Goal: Transaction & Acquisition: Purchase product/service

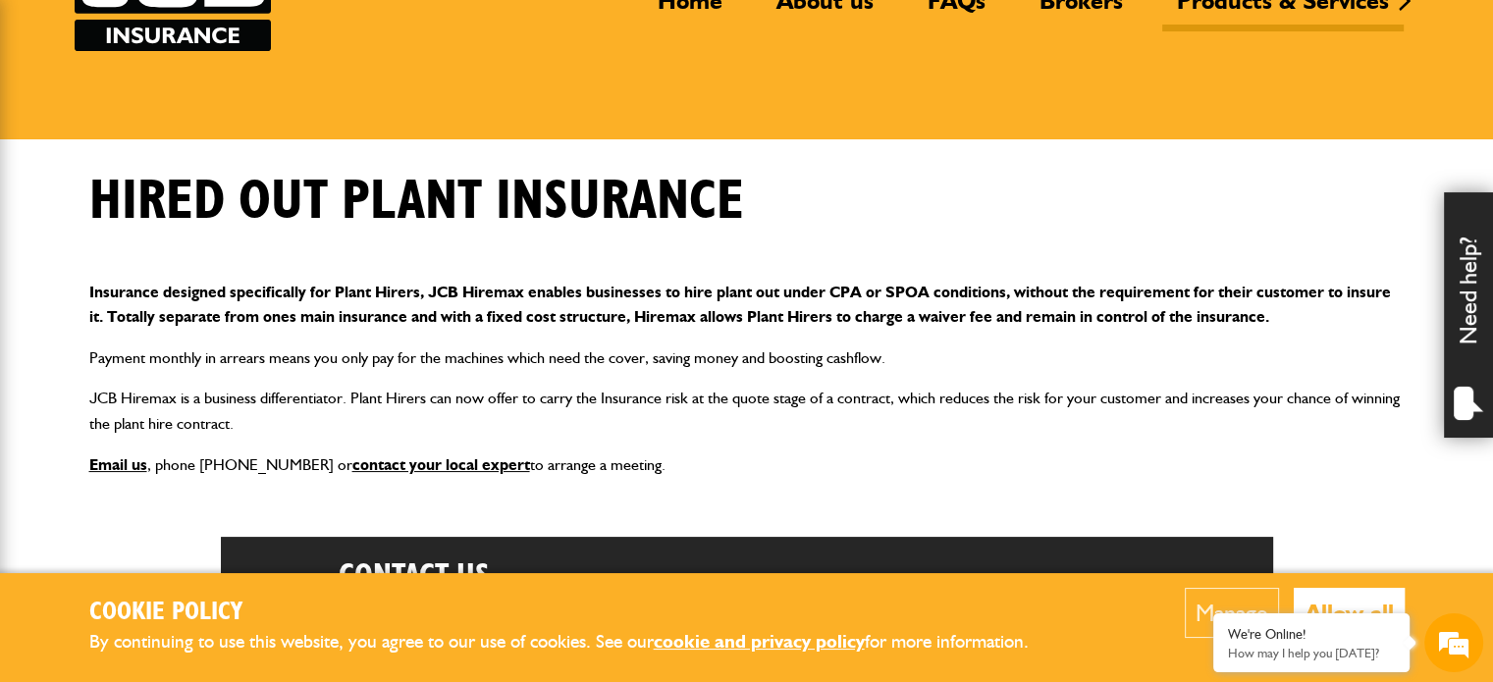
scroll to position [196, 0]
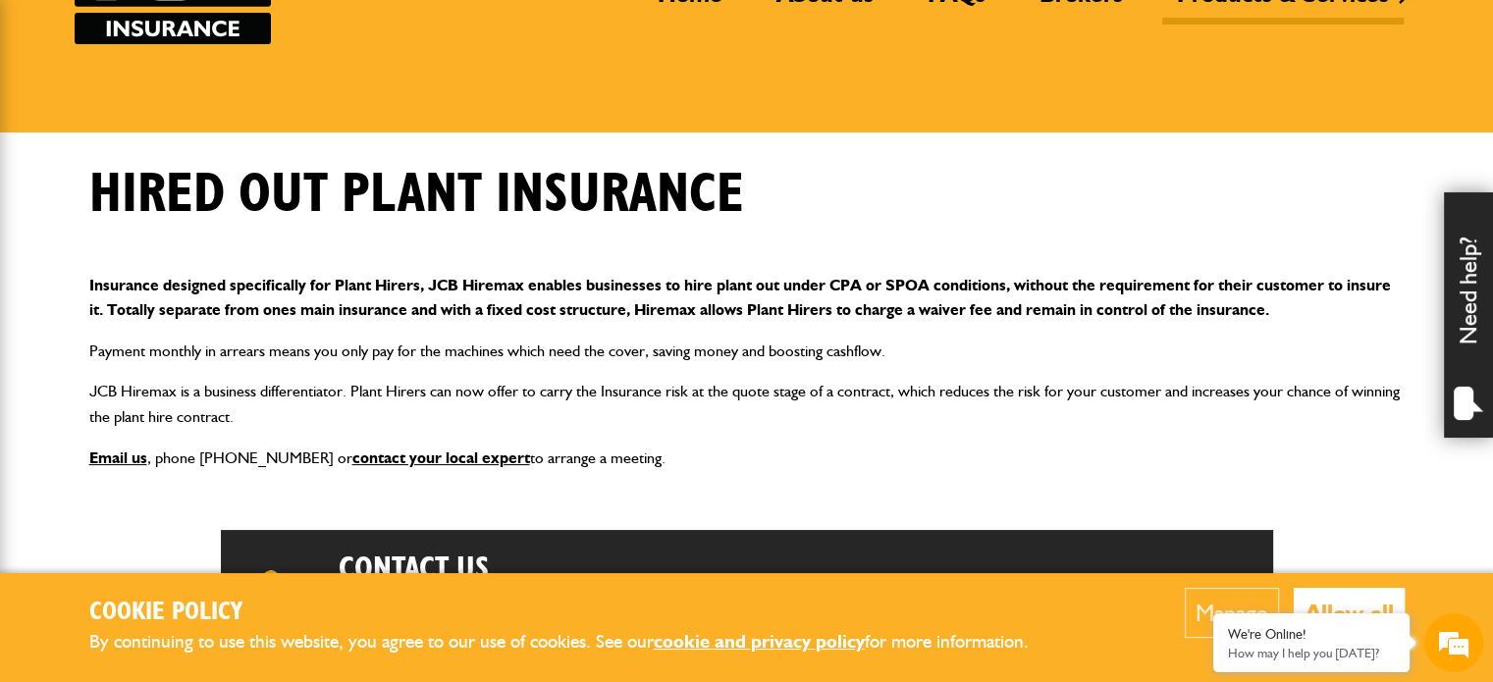
click at [1058, 599] on h2 "Cookie Policy" at bounding box center [574, 613] width 971 height 30
click at [1341, 600] on button "Allow all" at bounding box center [1348, 613] width 111 height 50
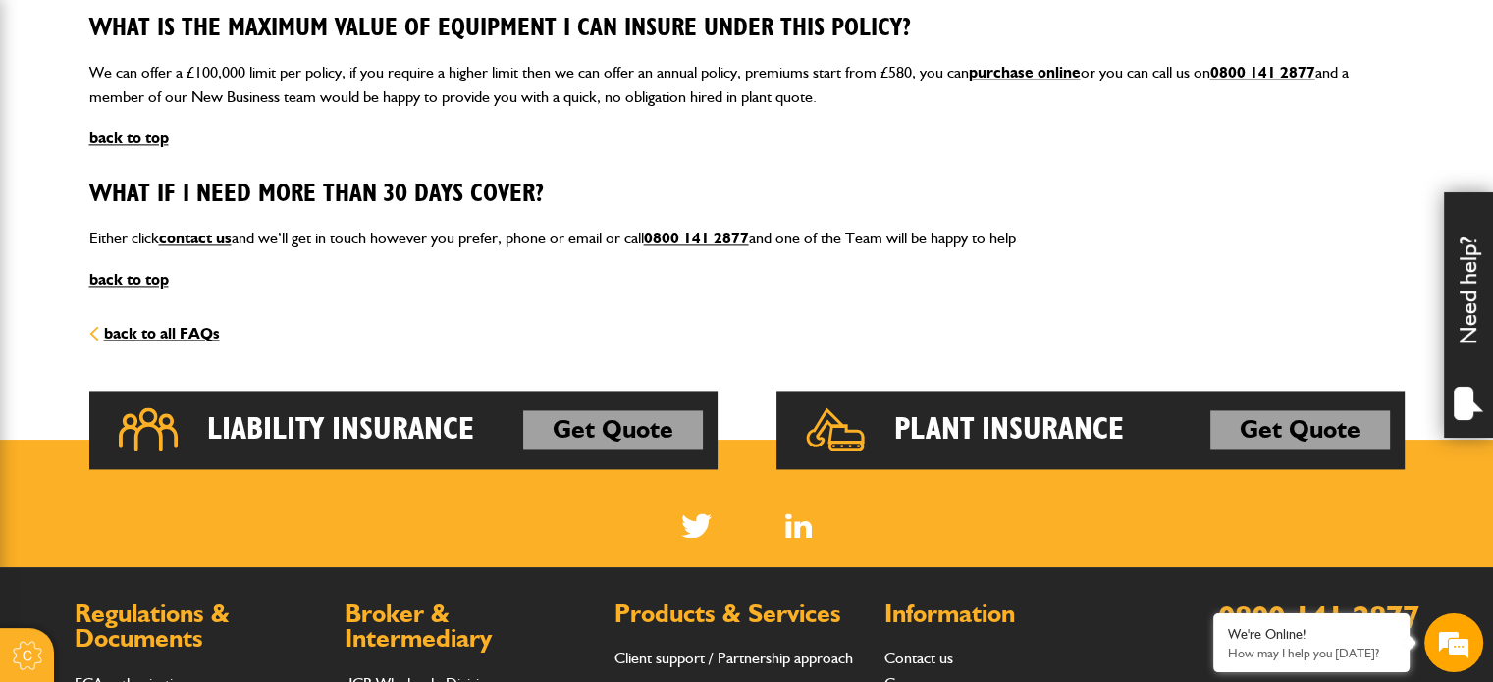
scroll to position [2846, 0]
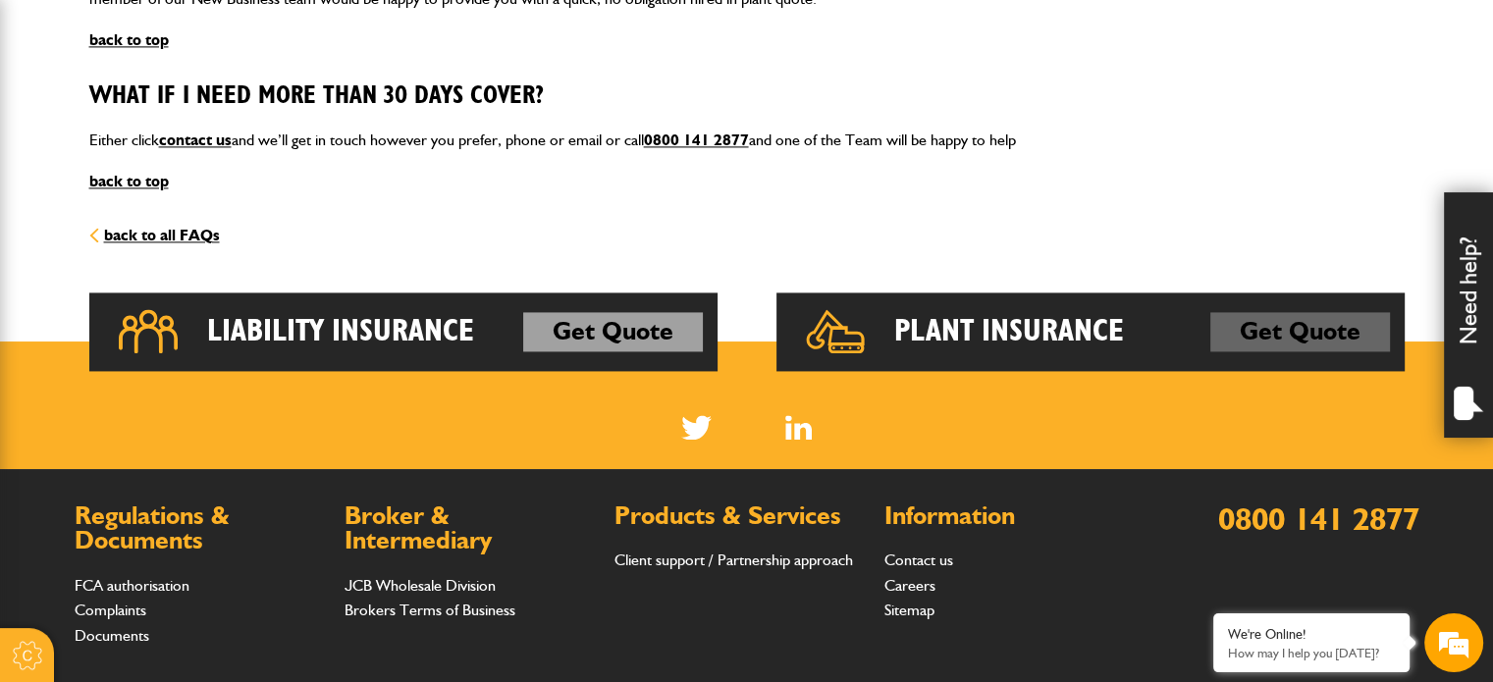
click at [1264, 326] on link "Get Quote" at bounding box center [1300, 331] width 180 height 39
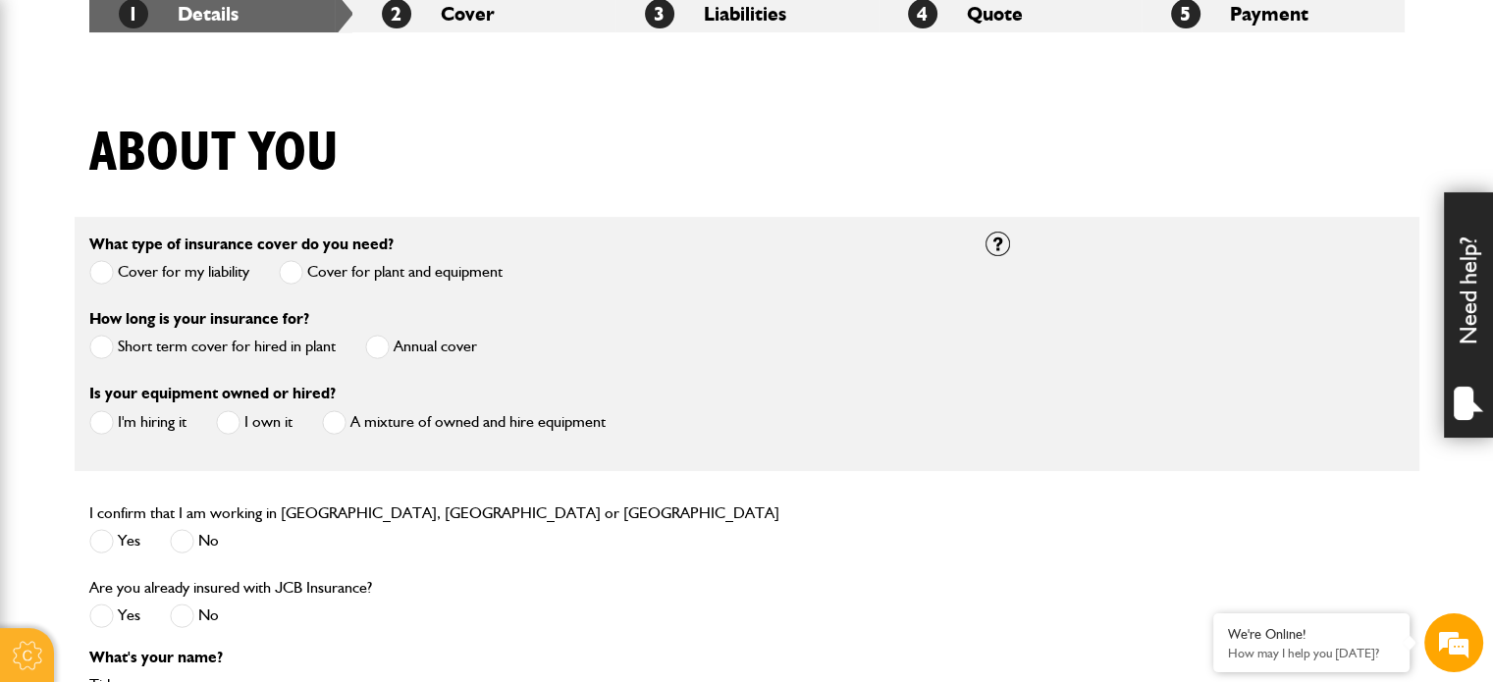
click at [97, 344] on span at bounding box center [101, 347] width 25 height 25
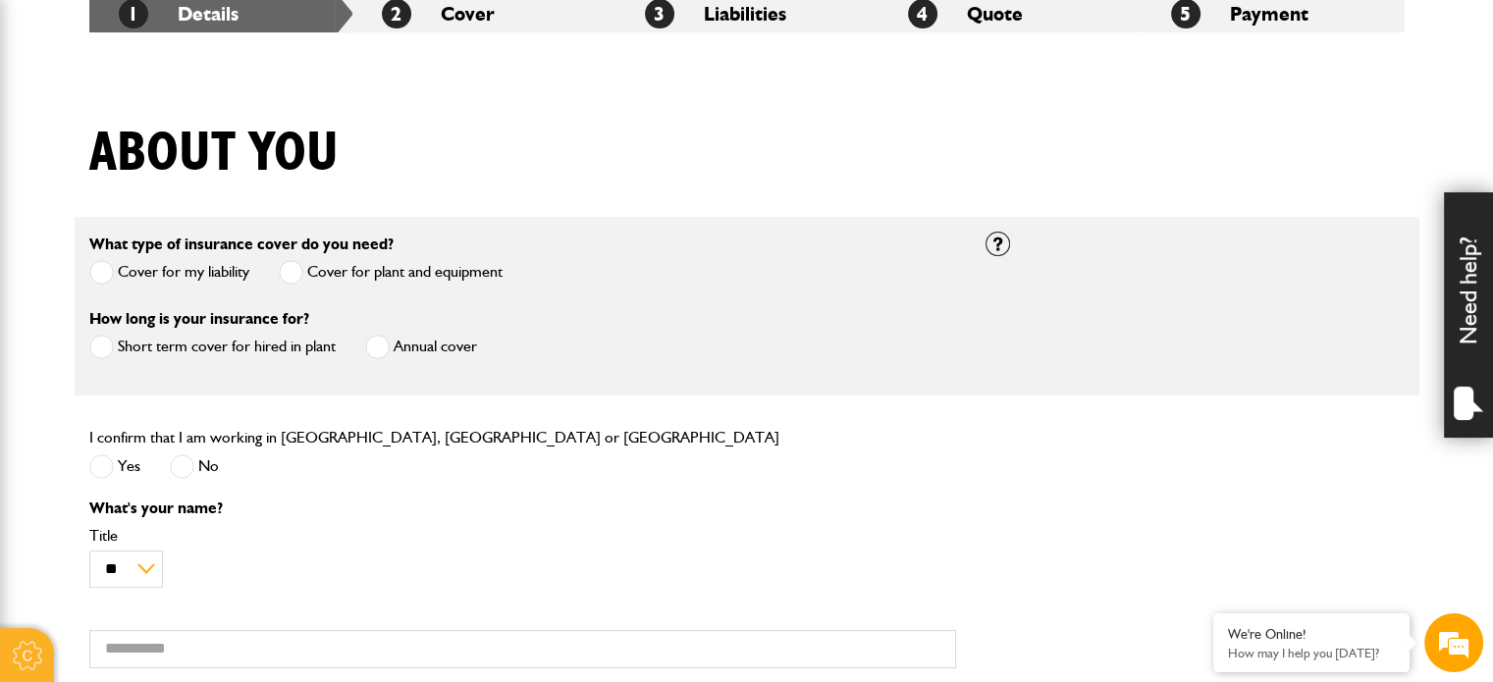
scroll to position [491, 0]
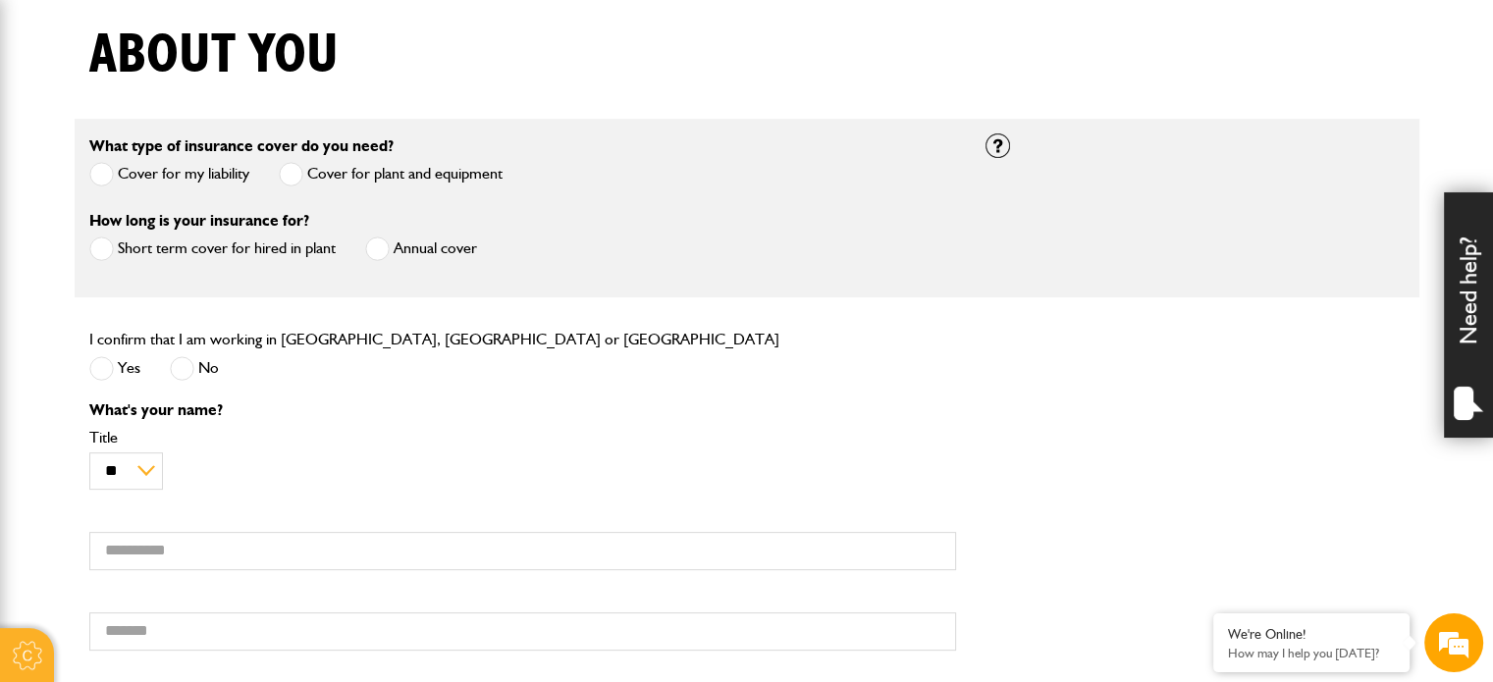
click at [99, 368] on span at bounding box center [101, 368] width 25 height 25
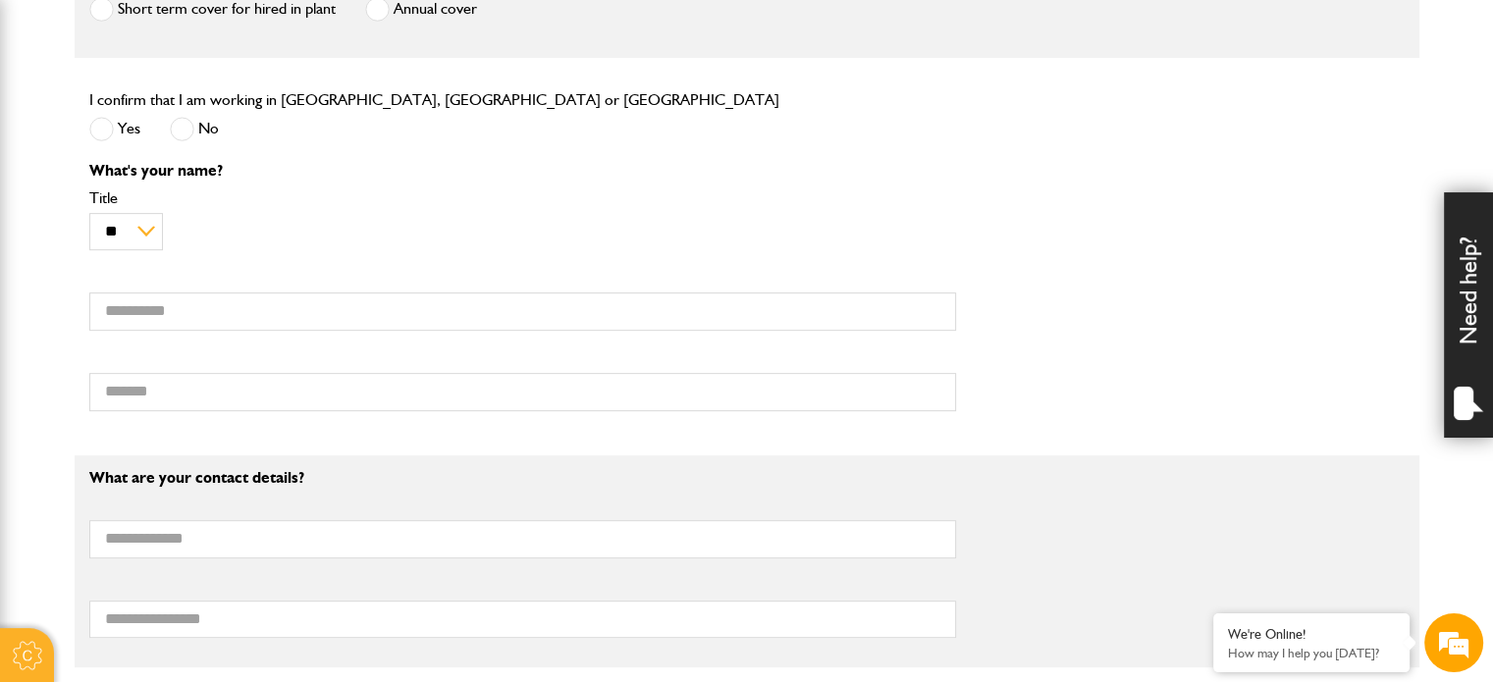
scroll to position [785, 0]
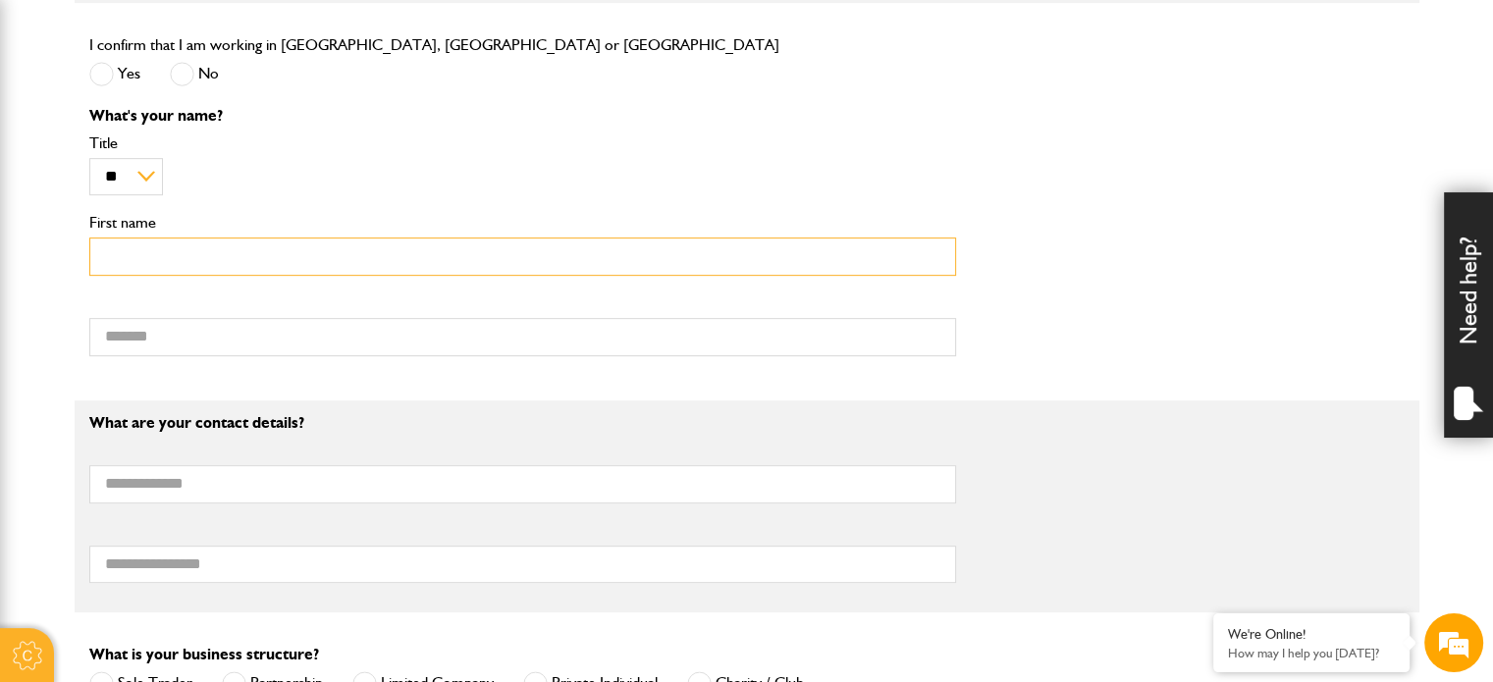
click at [157, 257] on input "First name" at bounding box center [522, 256] width 866 height 38
type input "*****"
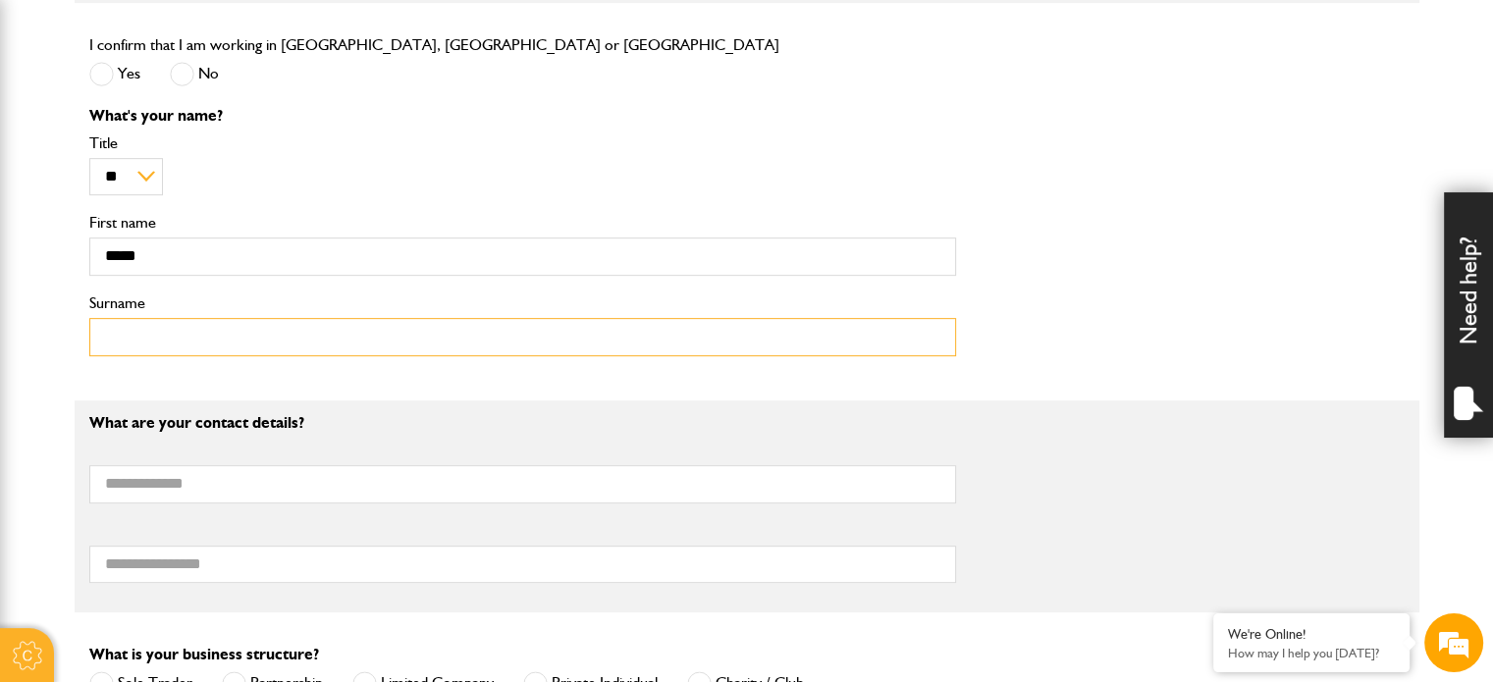
click at [93, 341] on input "Surname" at bounding box center [522, 337] width 866 height 38
type input "****"
type input "**********"
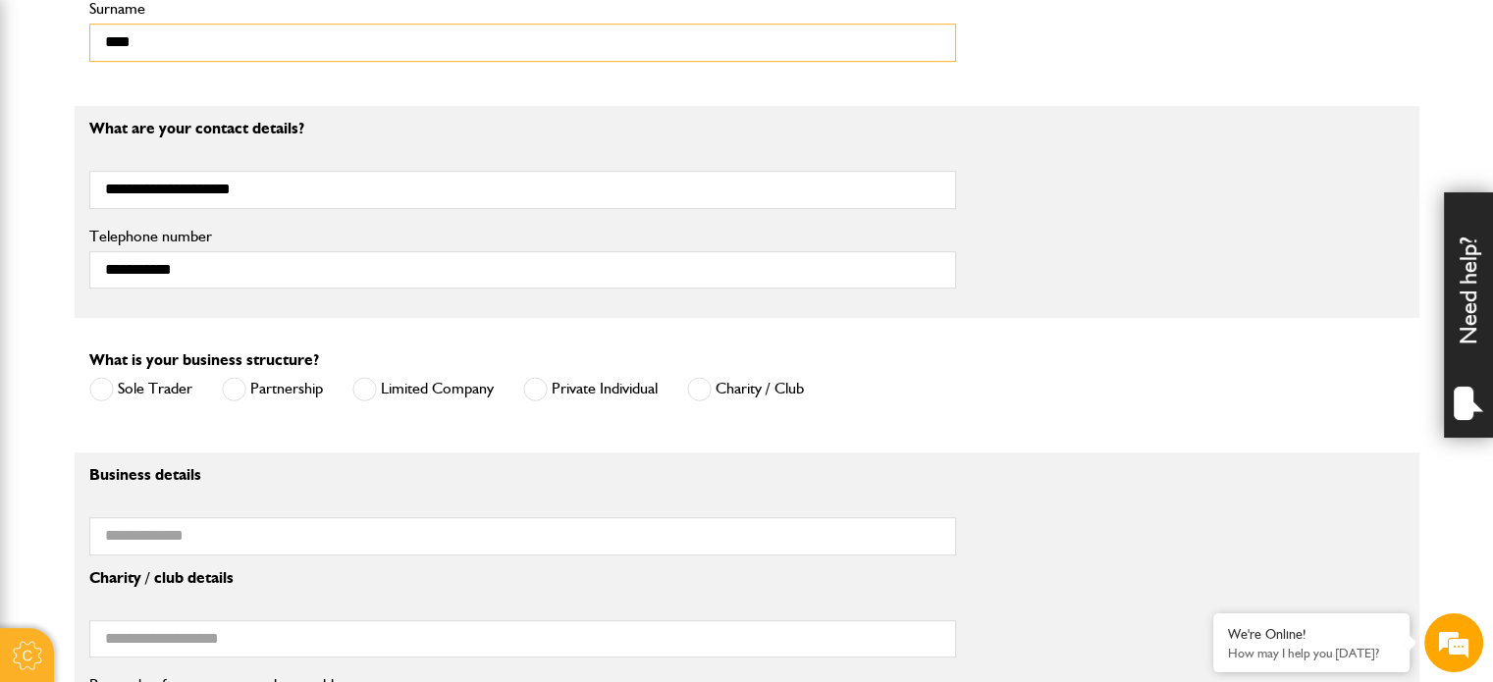
scroll to position [1178, 0]
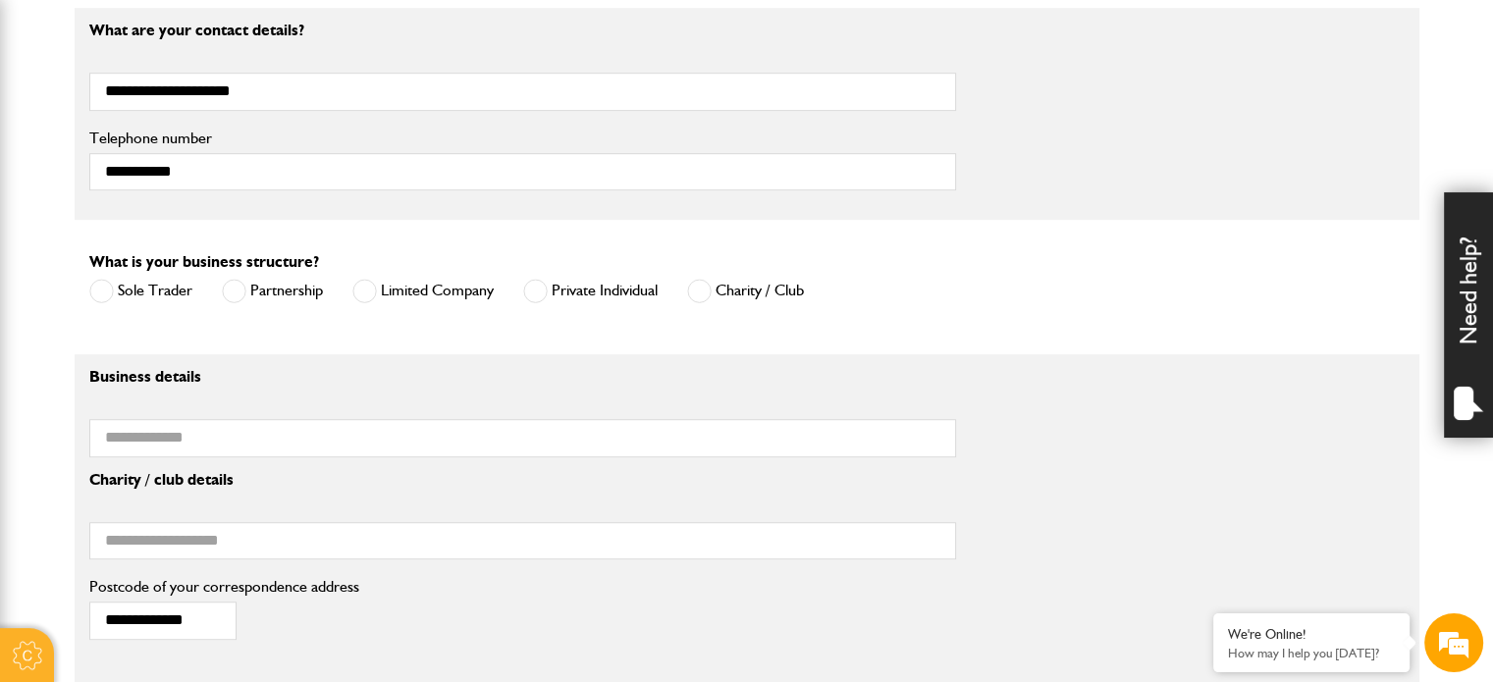
click at [100, 289] on span at bounding box center [101, 291] width 25 height 25
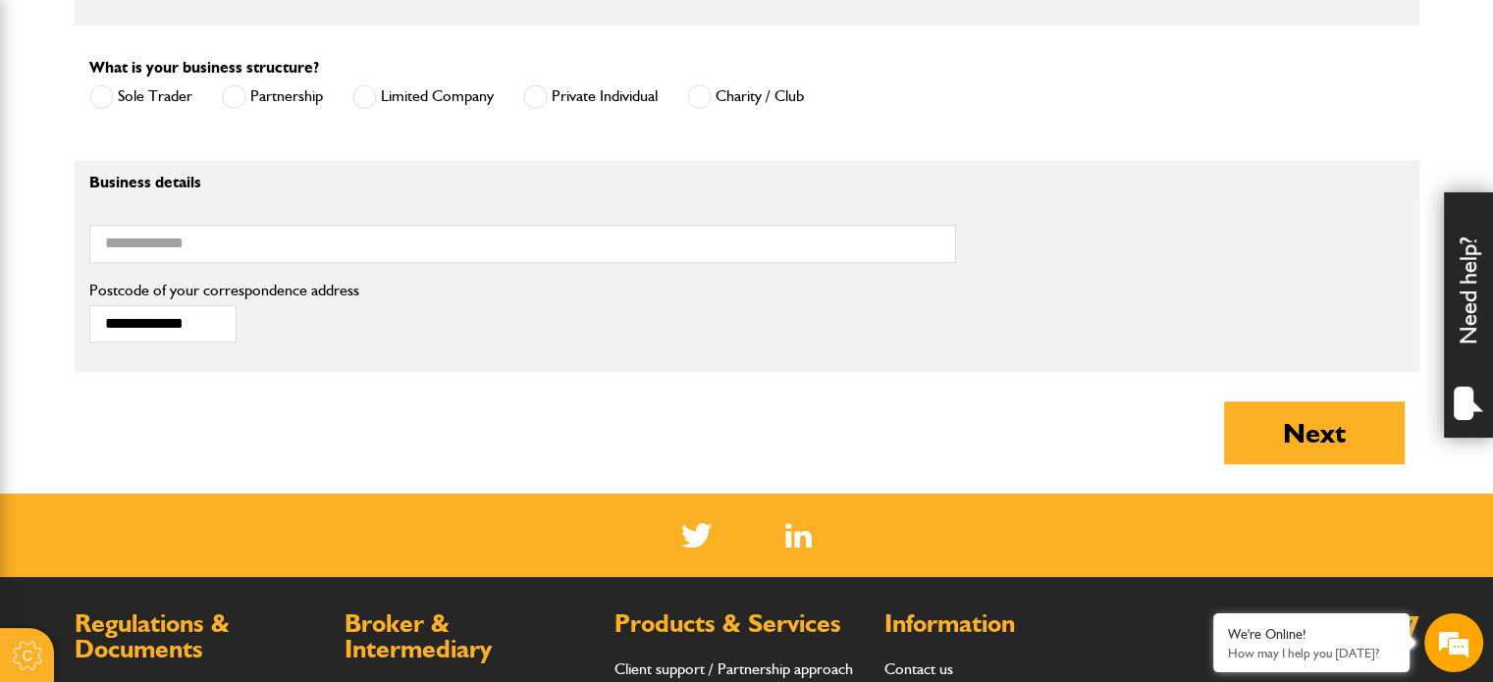
scroll to position [1374, 0]
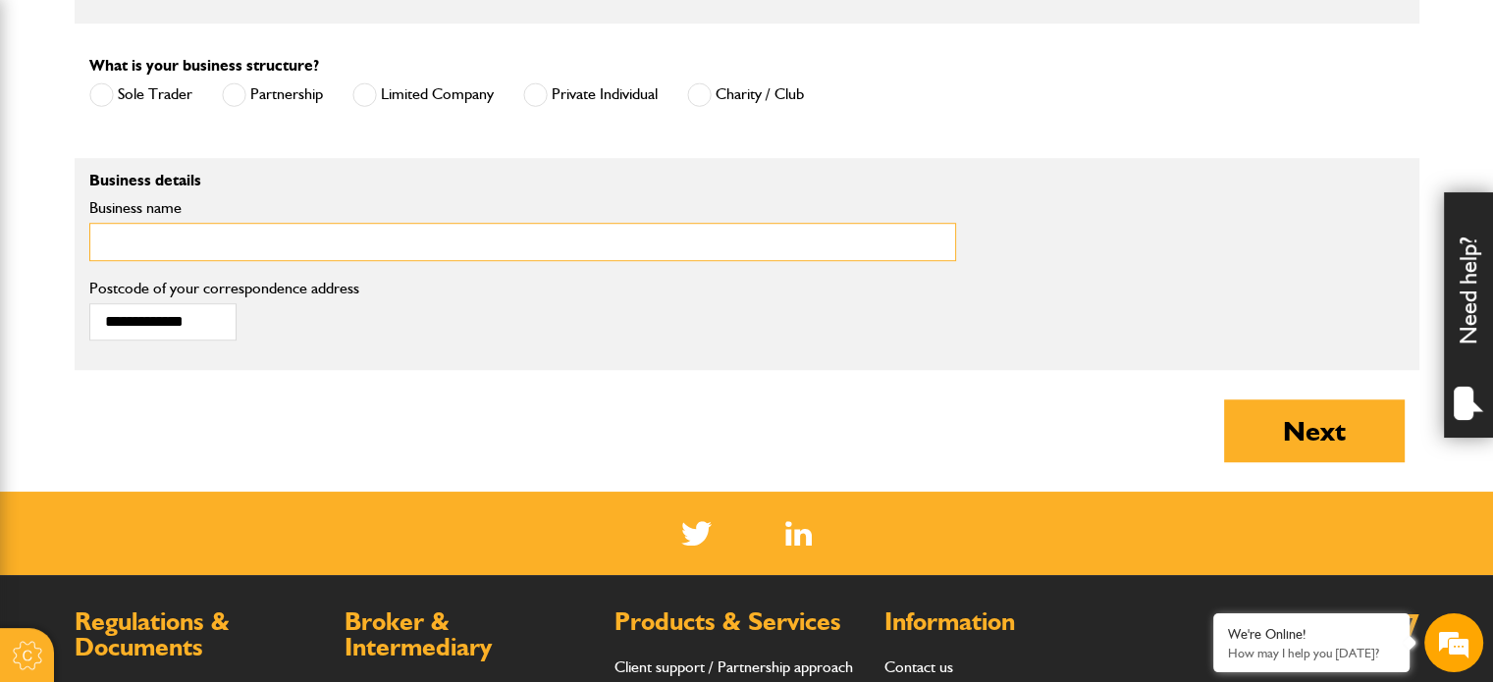
click at [127, 239] on input "Business name" at bounding box center [522, 242] width 866 height 38
type input "********"
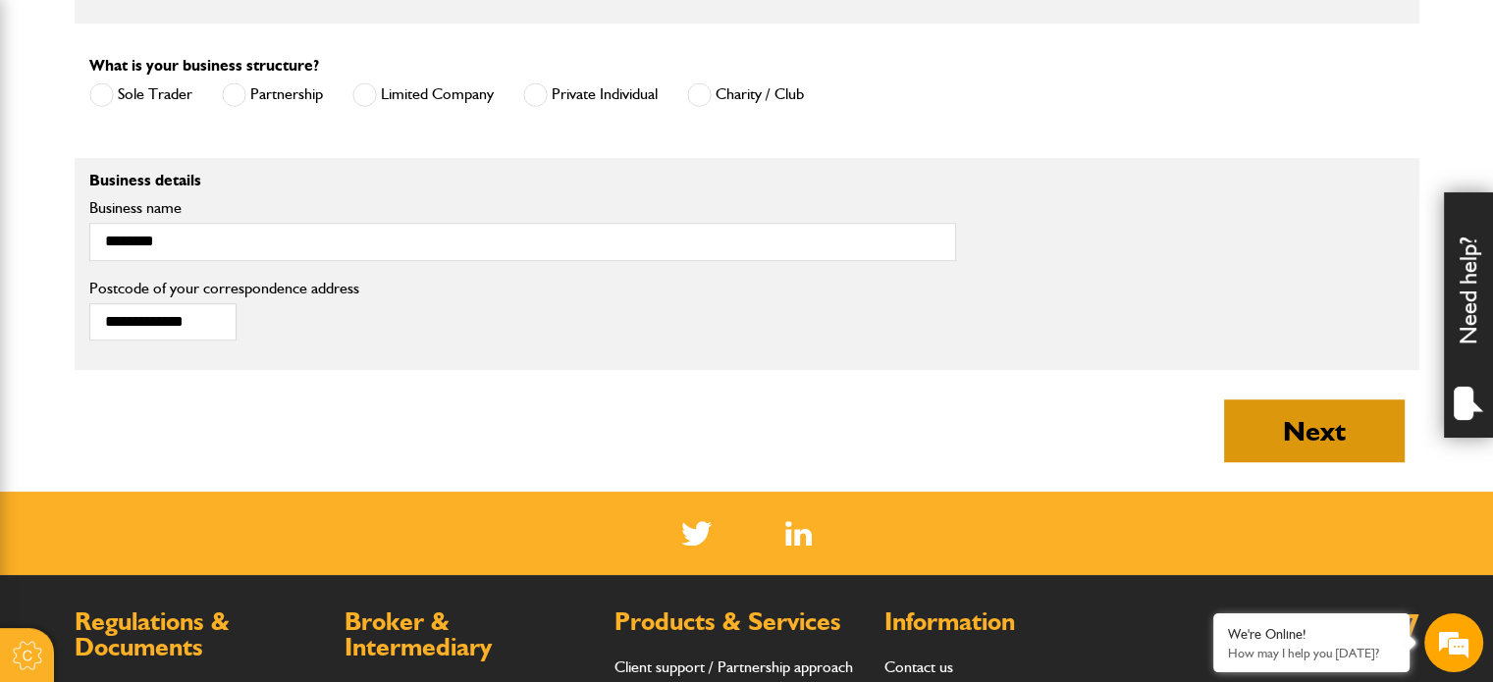
click at [1304, 430] on button "Next" at bounding box center [1314, 430] width 181 height 63
type input "**********"
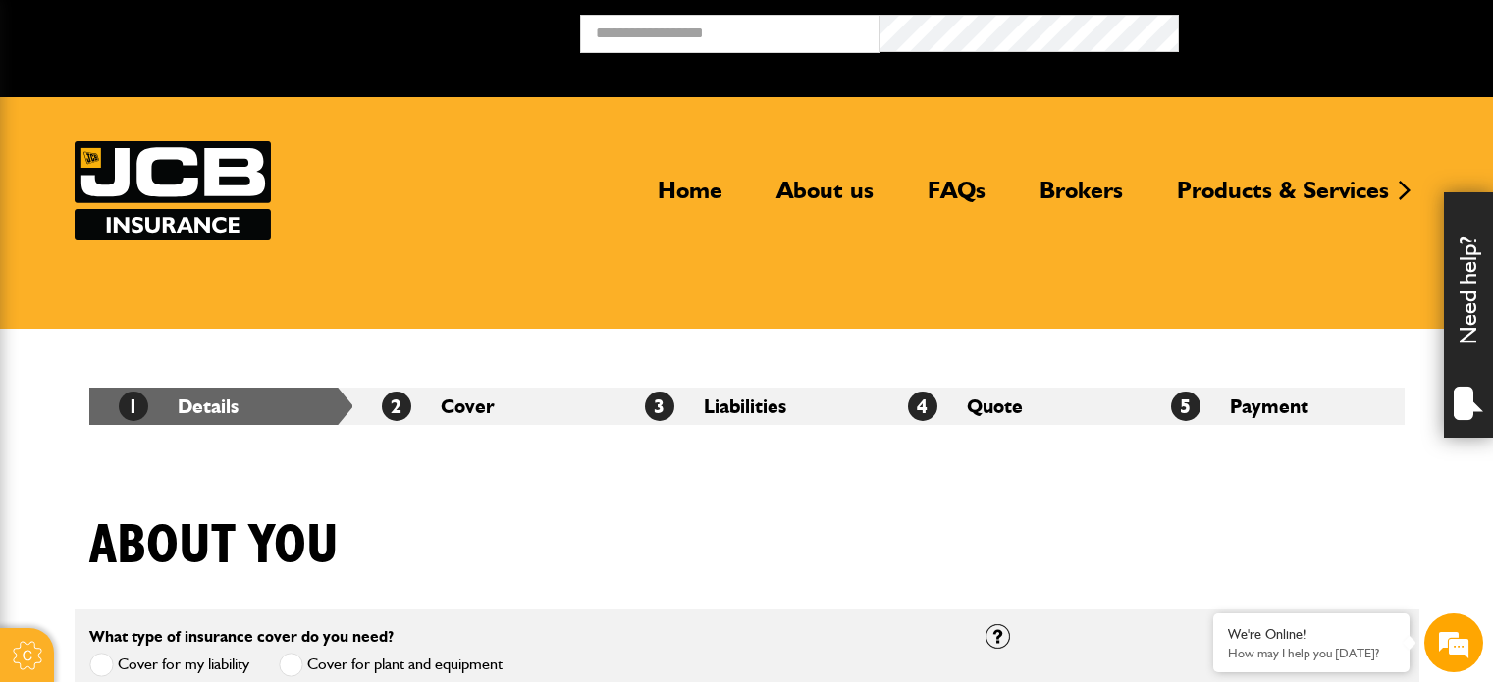
scroll to position [1374, 0]
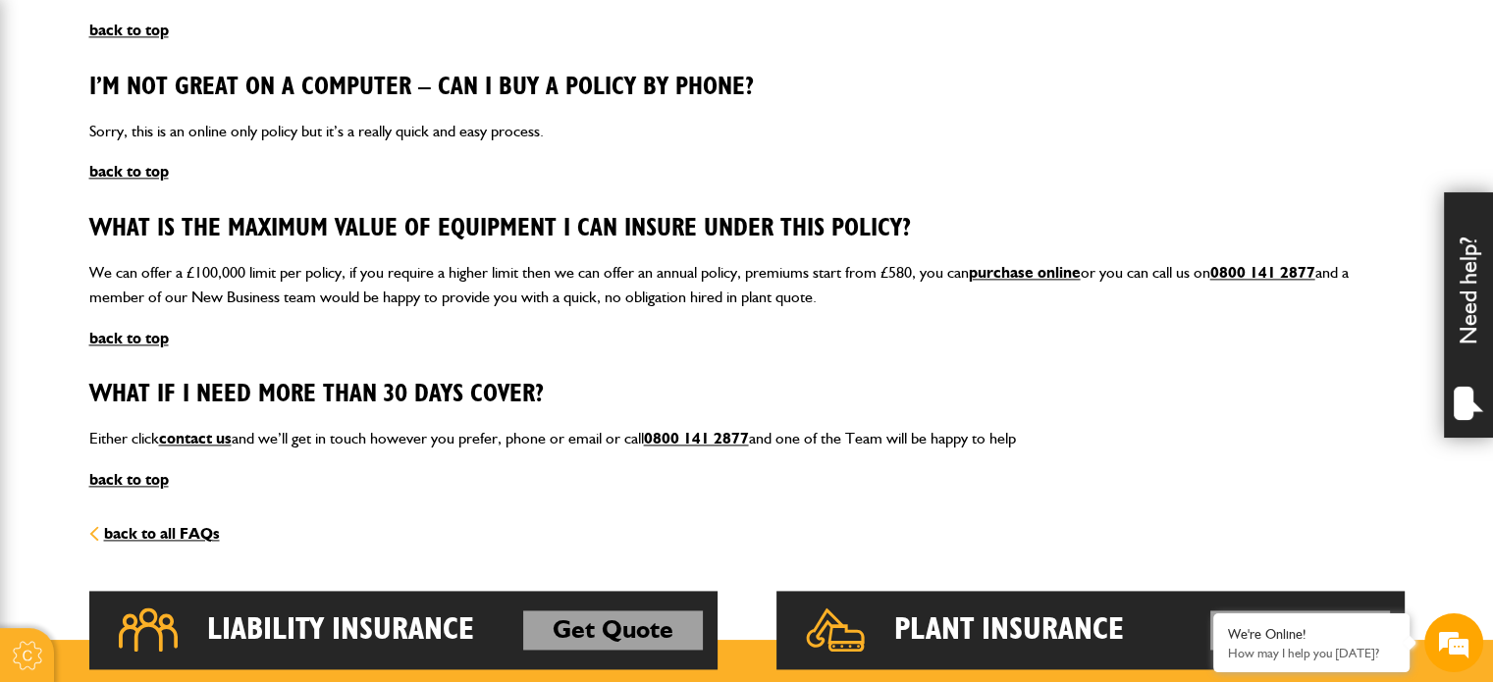
scroll to position [2744, 0]
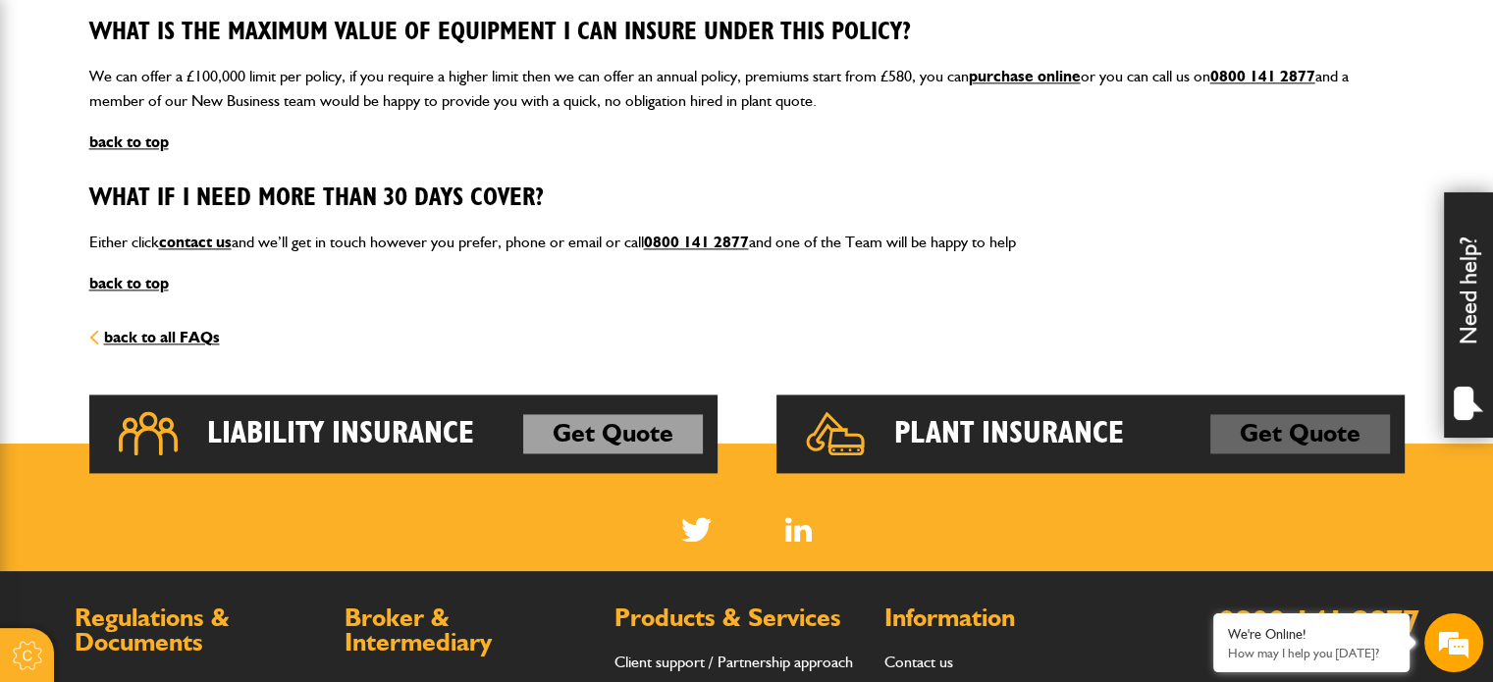
click at [1253, 429] on link "Get Quote" at bounding box center [1300, 433] width 180 height 39
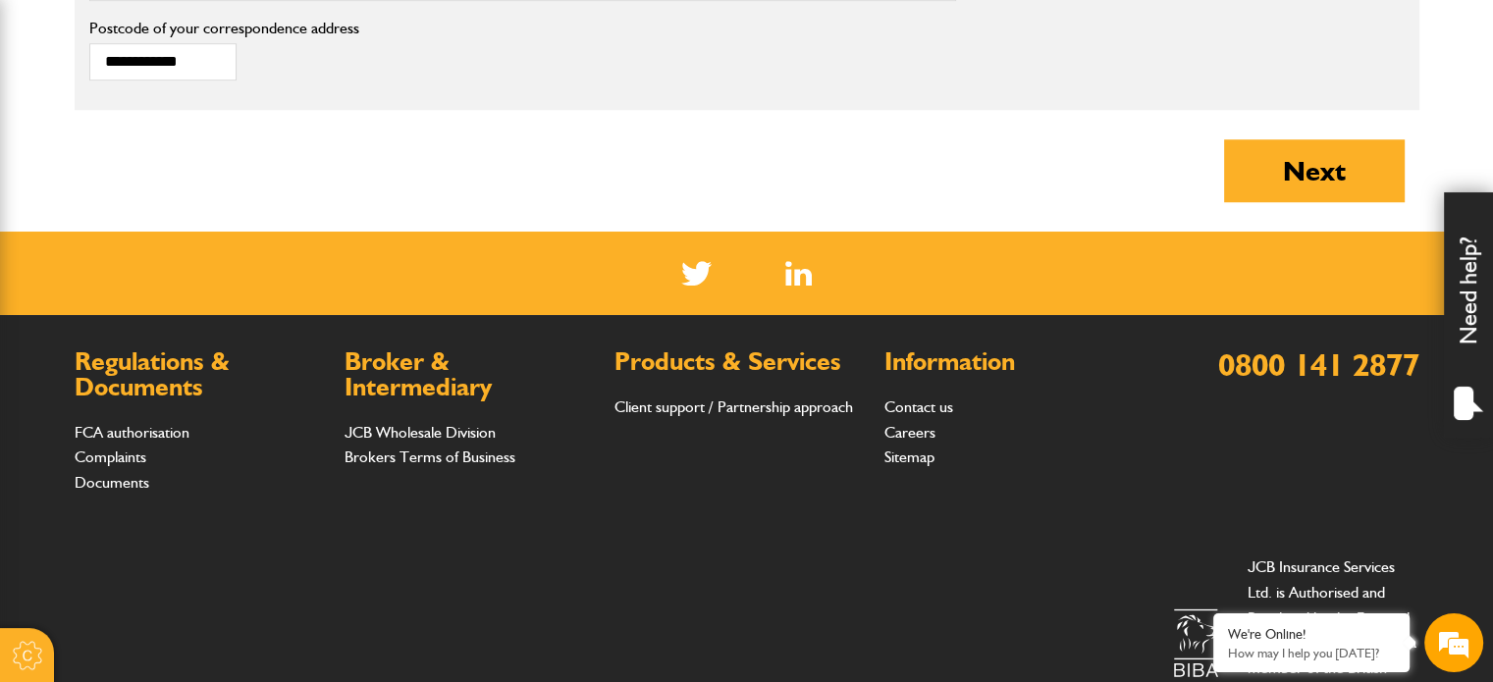
scroll to position [1668, 0]
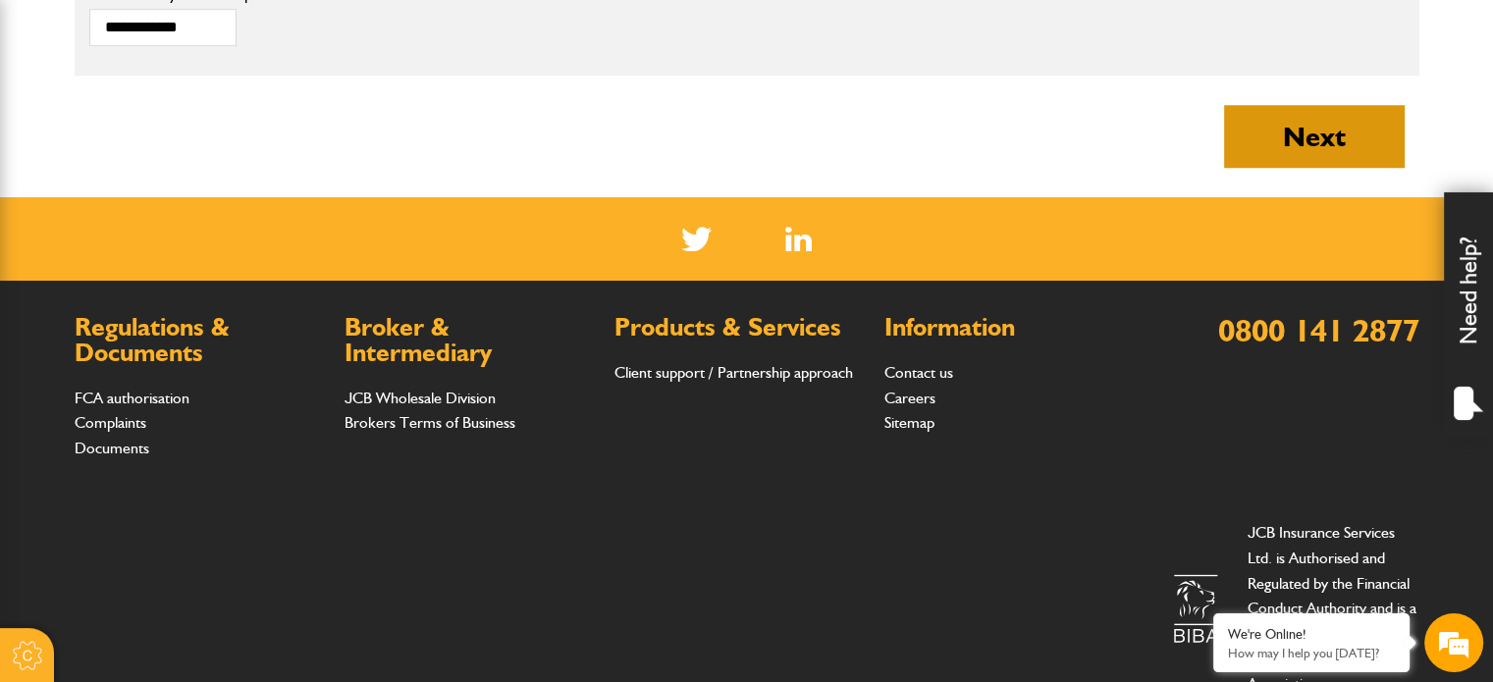
click at [1335, 141] on button "Next" at bounding box center [1314, 136] width 181 height 63
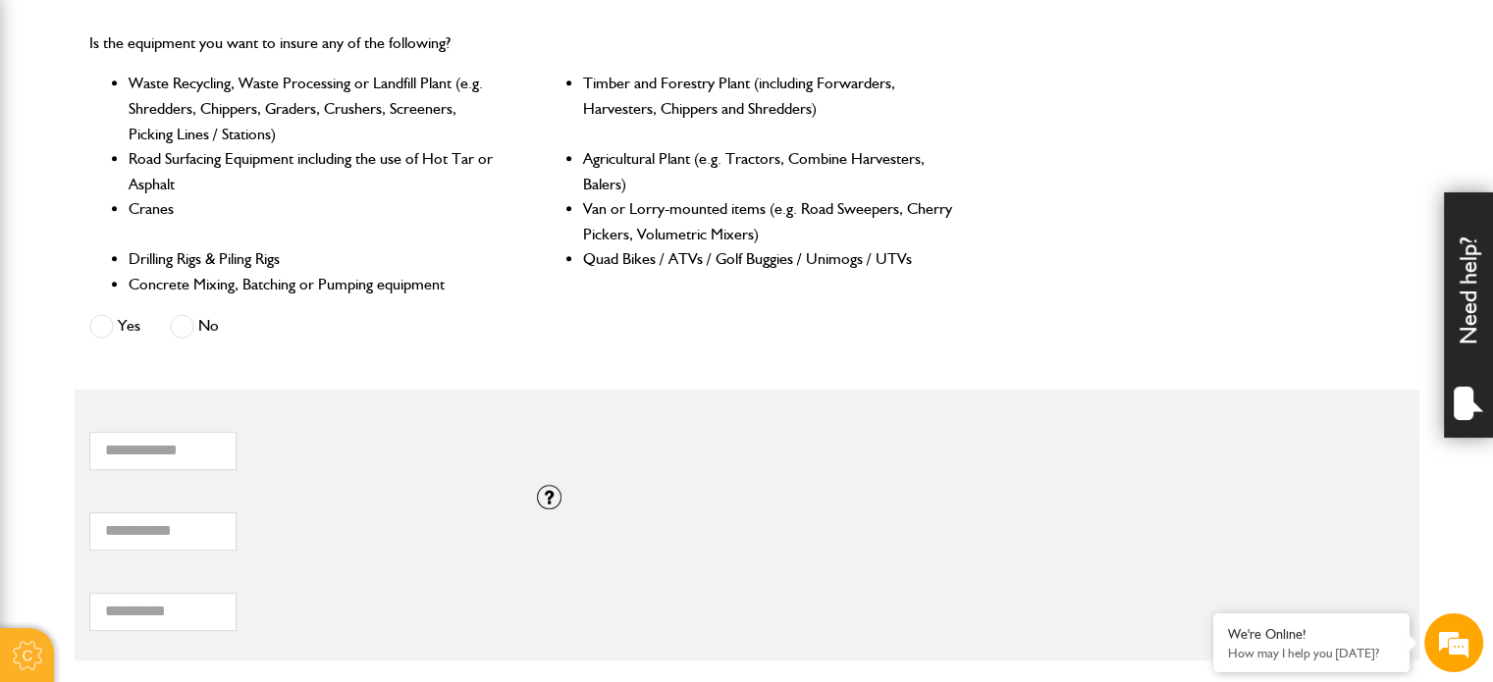
scroll to position [785, 0]
